Goal: Task Accomplishment & Management: Manage account settings

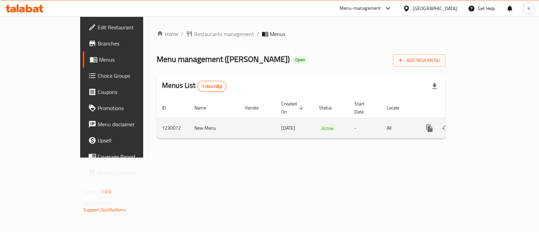
click at [481, 125] on icon "enhanced table" at bounding box center [478, 128] width 6 height 6
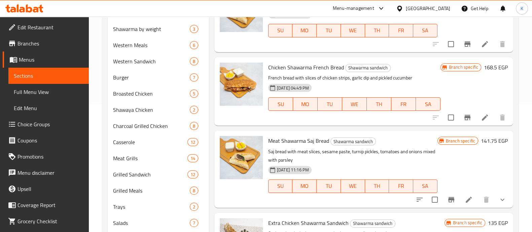
scroll to position [380, 0]
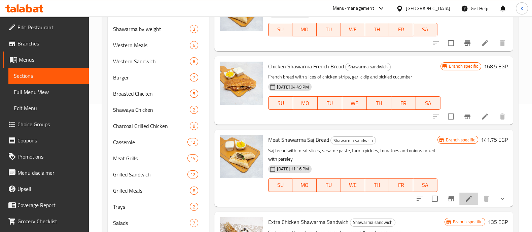
click at [459, 199] on li at bounding box center [468, 199] width 19 height 12
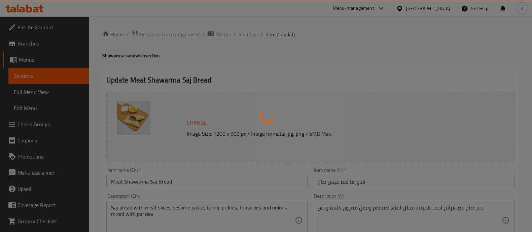
type input "اضافات:"
type input "0"
type input "5"
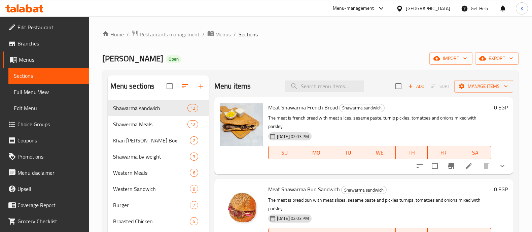
scroll to position [128, 0]
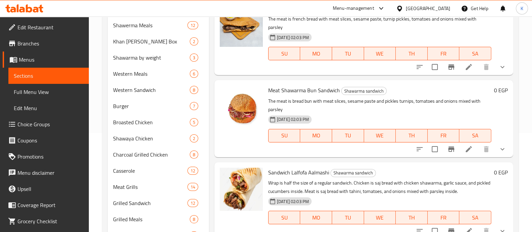
click at [250, 158] on div "Menu items Add Sort Manage items Meat Shawarma French Bread Shawarma sandwich T…" at bounding box center [361, 232] width 304 height 512
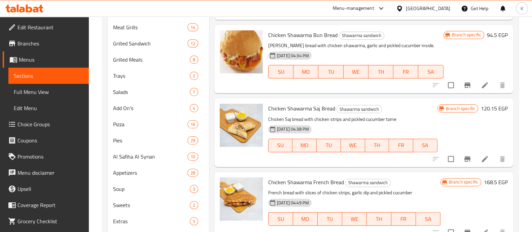
scroll to position [136, 0]
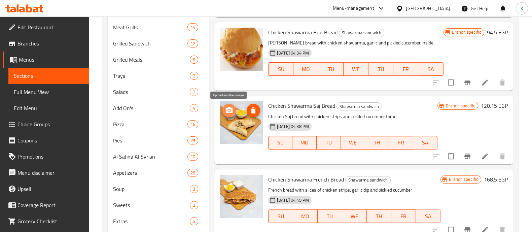
click at [230, 110] on icon "upload picture" at bounding box center [229, 110] width 8 height 8
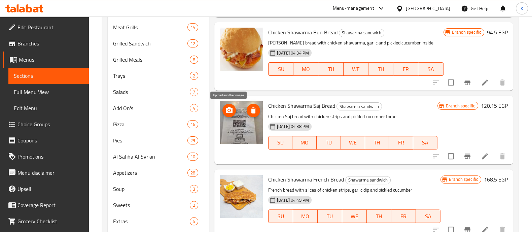
click at [231, 110] on icon "upload picture" at bounding box center [229, 110] width 8 height 8
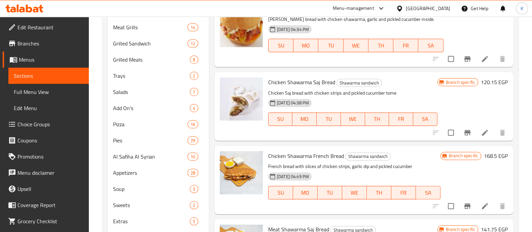
scroll to position [159, 0]
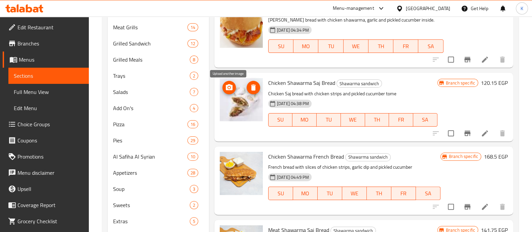
click at [230, 88] on icon "upload picture" at bounding box center [229, 87] width 8 height 8
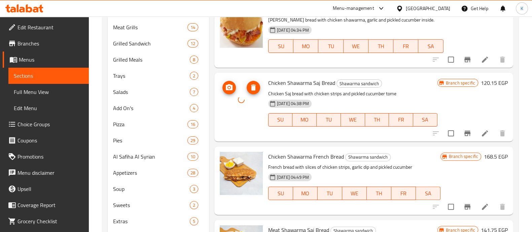
click at [253, 89] on icon "delete image" at bounding box center [253, 87] width 5 height 6
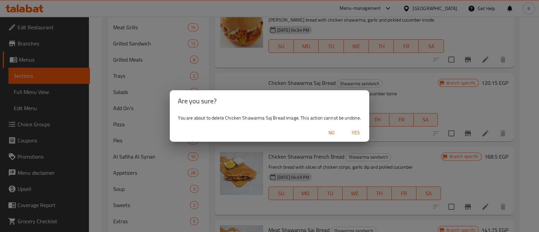
click at [353, 130] on span "Yes" at bounding box center [355, 133] width 16 height 8
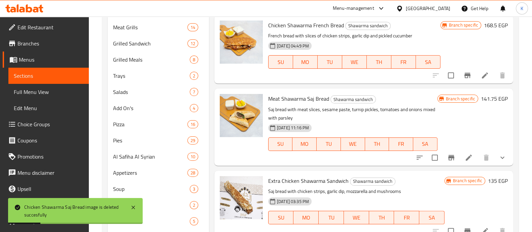
scroll to position [291, 0]
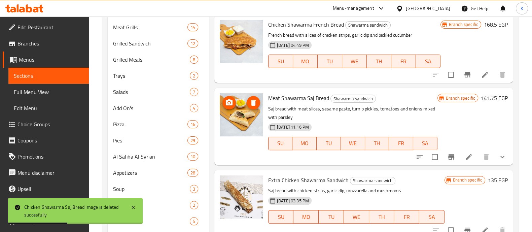
click at [227, 105] on icon "upload picture" at bounding box center [229, 102] width 7 height 6
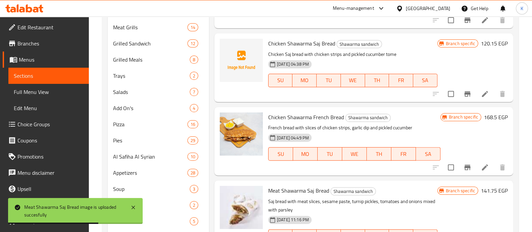
scroll to position [197, 0]
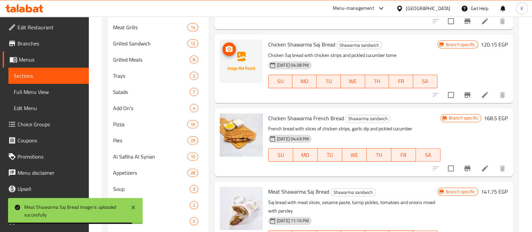
drag, startPoint x: 252, startPoint y: 103, endPoint x: 228, endPoint y: 47, distance: 60.6
click at [228, 47] on div at bounding box center [241, 61] width 43 height 43
click at [228, 47] on icon "upload picture" at bounding box center [229, 49] width 7 height 6
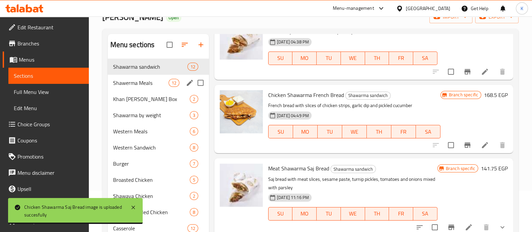
scroll to position [37, 0]
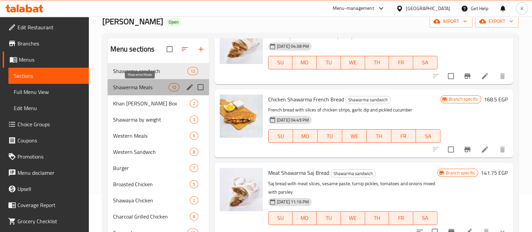
click at [150, 87] on span "Shawerma Meals" at bounding box center [141, 87] width 56 height 8
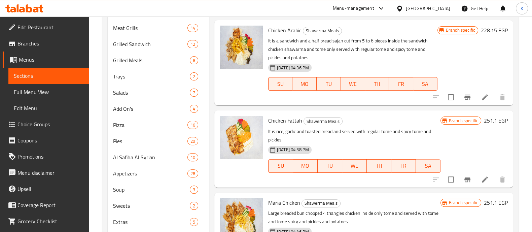
scroll to position [259, 0]
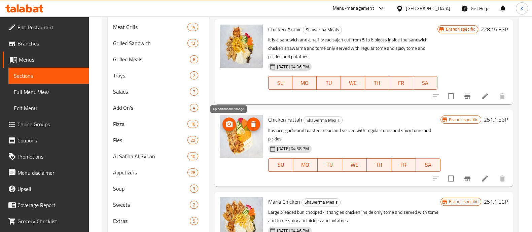
click at [231, 121] on icon "upload picture" at bounding box center [229, 124] width 7 height 6
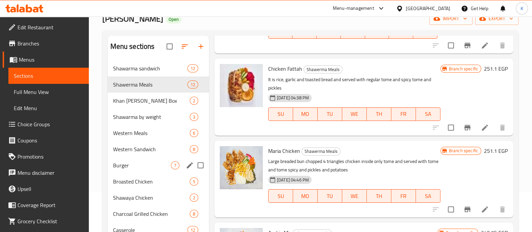
scroll to position [39, 0]
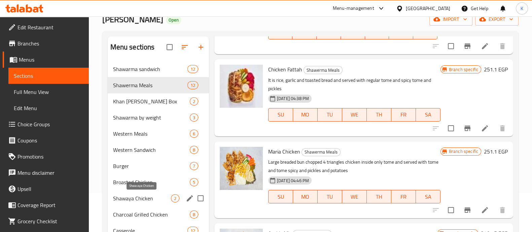
click at [153, 199] on span "Shawaya Chicken" at bounding box center [142, 198] width 58 height 8
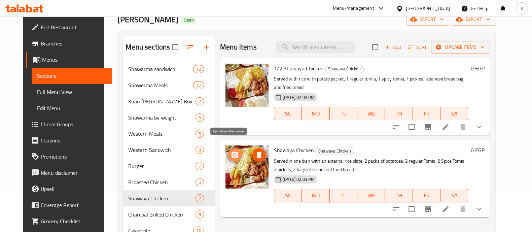
click at [231, 151] on icon "upload picture" at bounding box center [235, 155] width 8 height 8
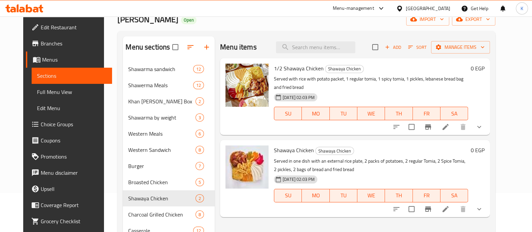
click at [374, 8] on div "Menu-management" at bounding box center [353, 8] width 41 height 8
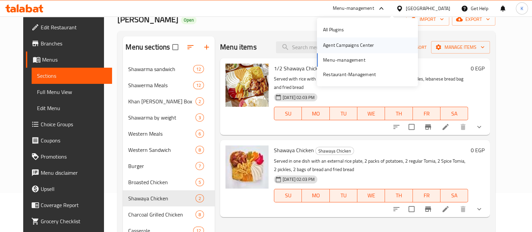
click at [371, 45] on div "Agent Campaigns Center" at bounding box center [348, 45] width 51 height 7
